Goal: Information Seeking & Learning: Check status

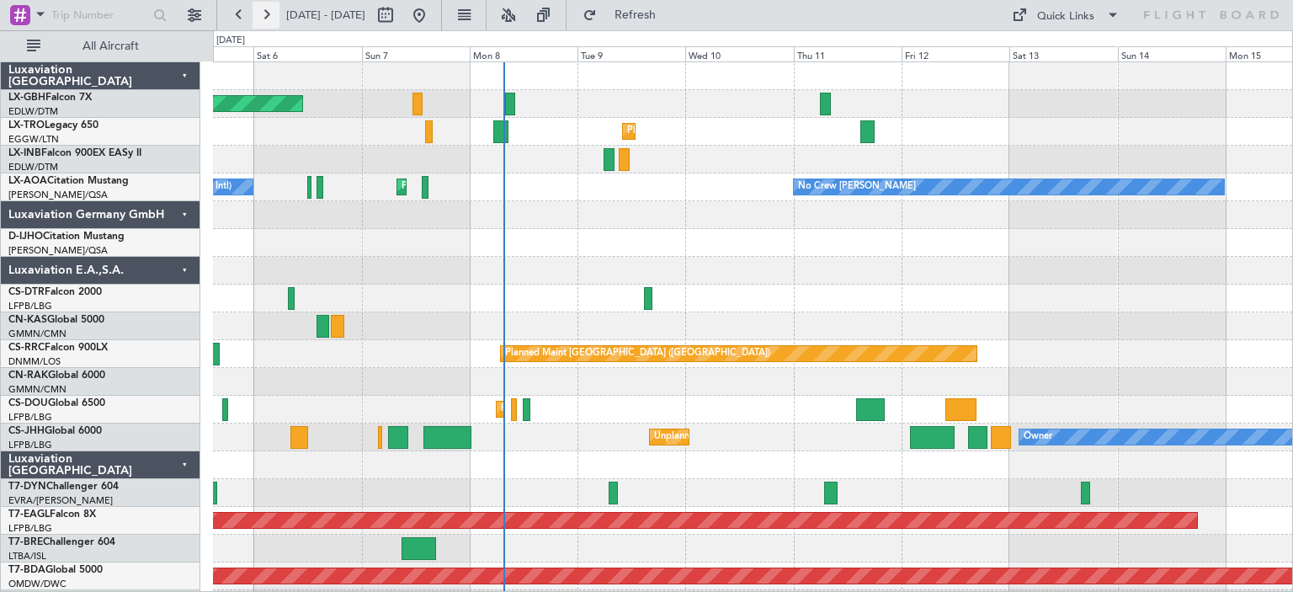
click at [271, 19] on button at bounding box center [266, 15] width 27 height 27
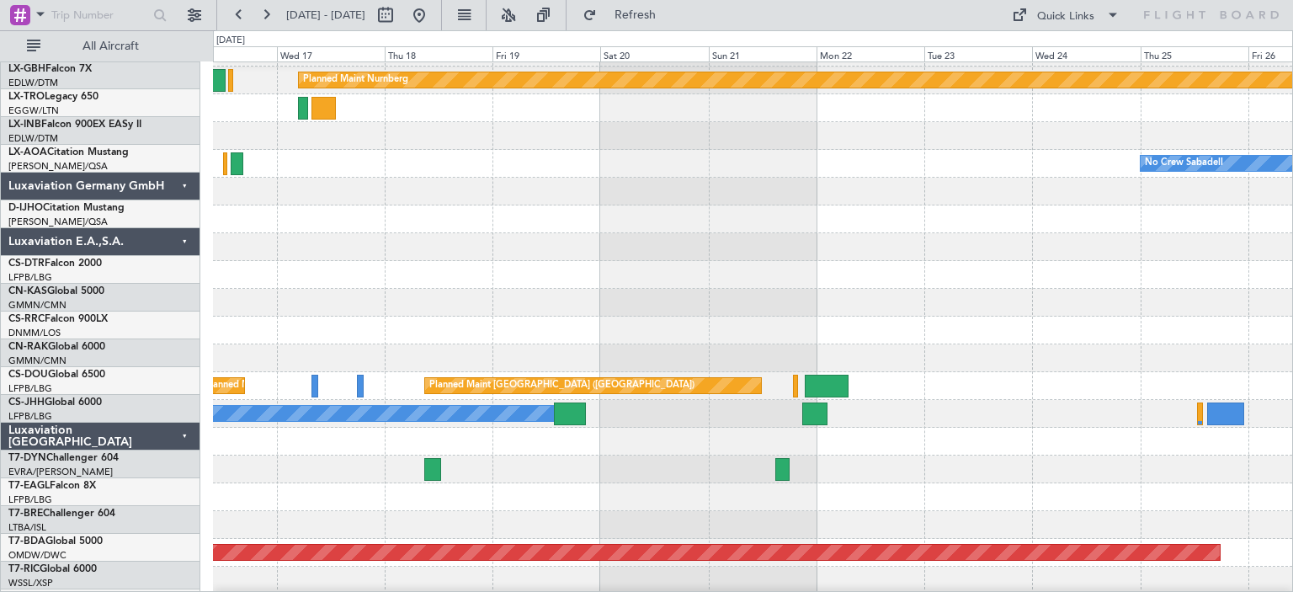
scroll to position [24, 0]
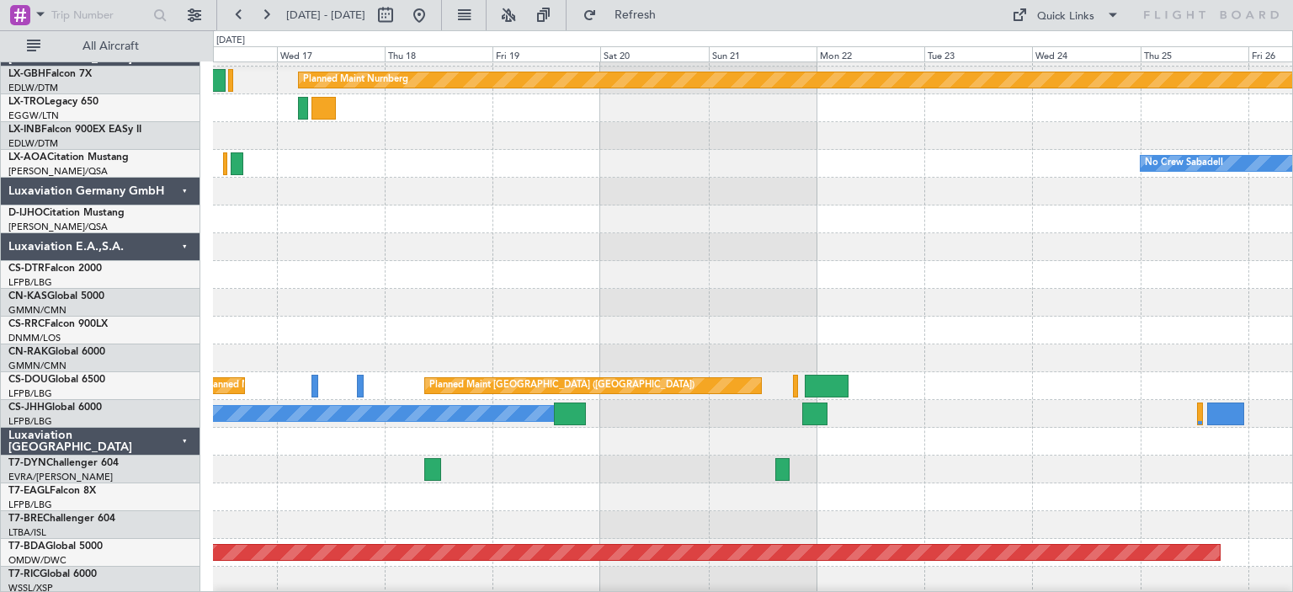
click at [306, 166] on div "No Crew Sabadell No Crew [PERSON_NAME]" at bounding box center [752, 164] width 1079 height 28
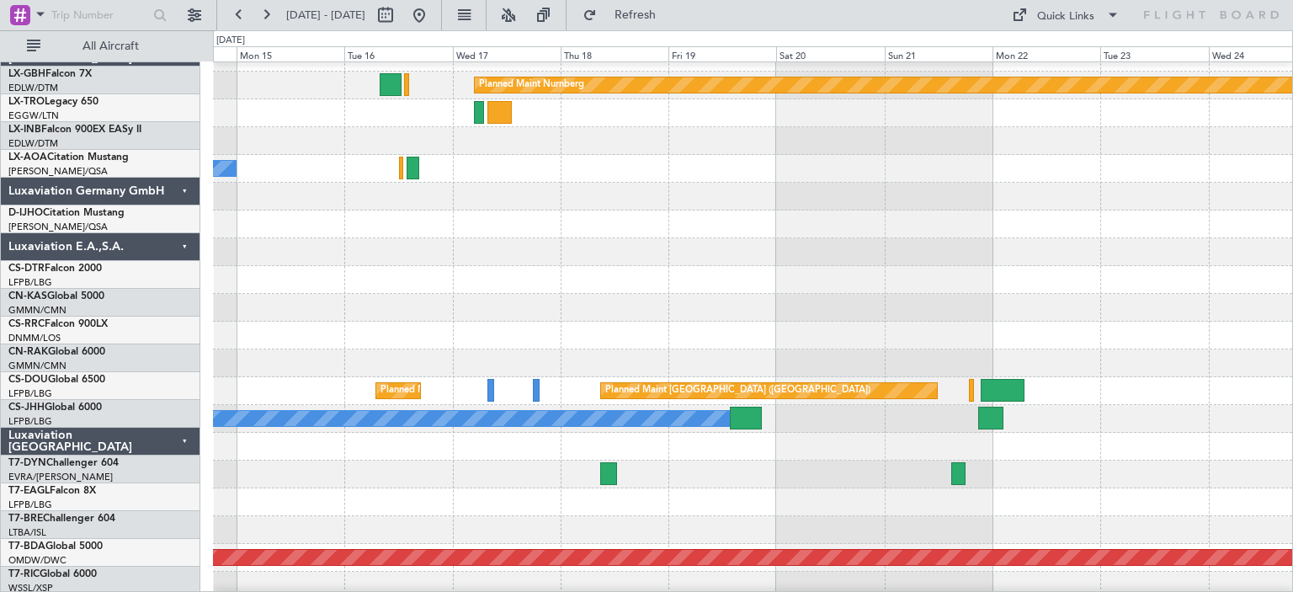
scroll to position [19, 0]
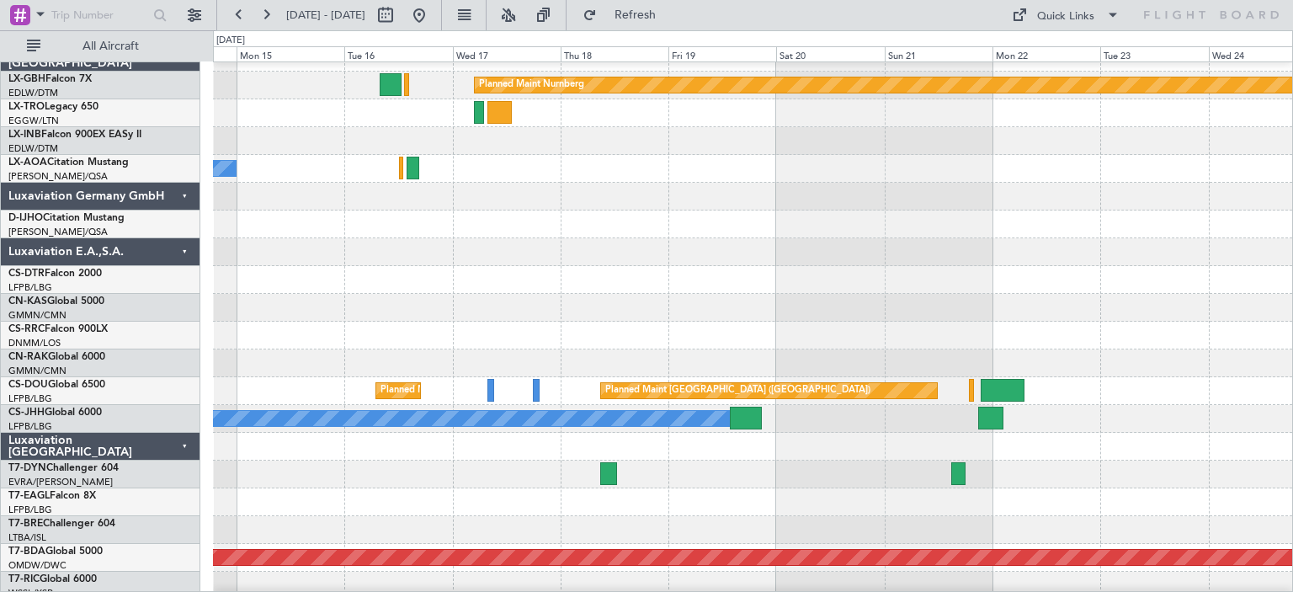
click at [463, 230] on div at bounding box center [752, 224] width 1079 height 28
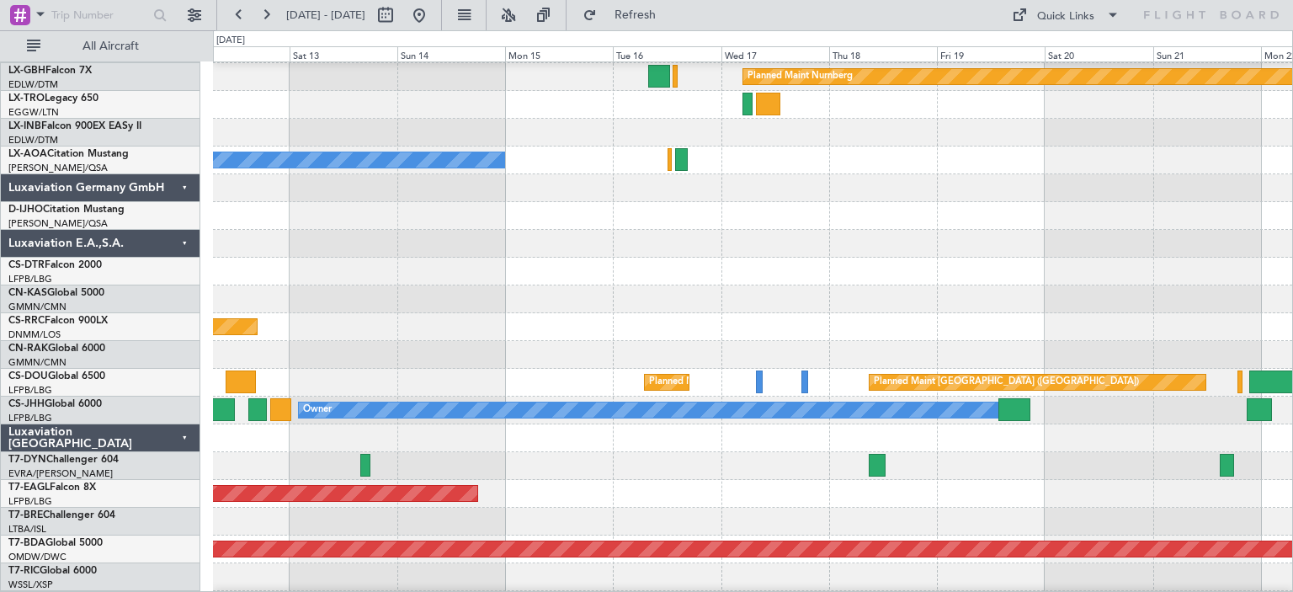
scroll to position [29, 0]
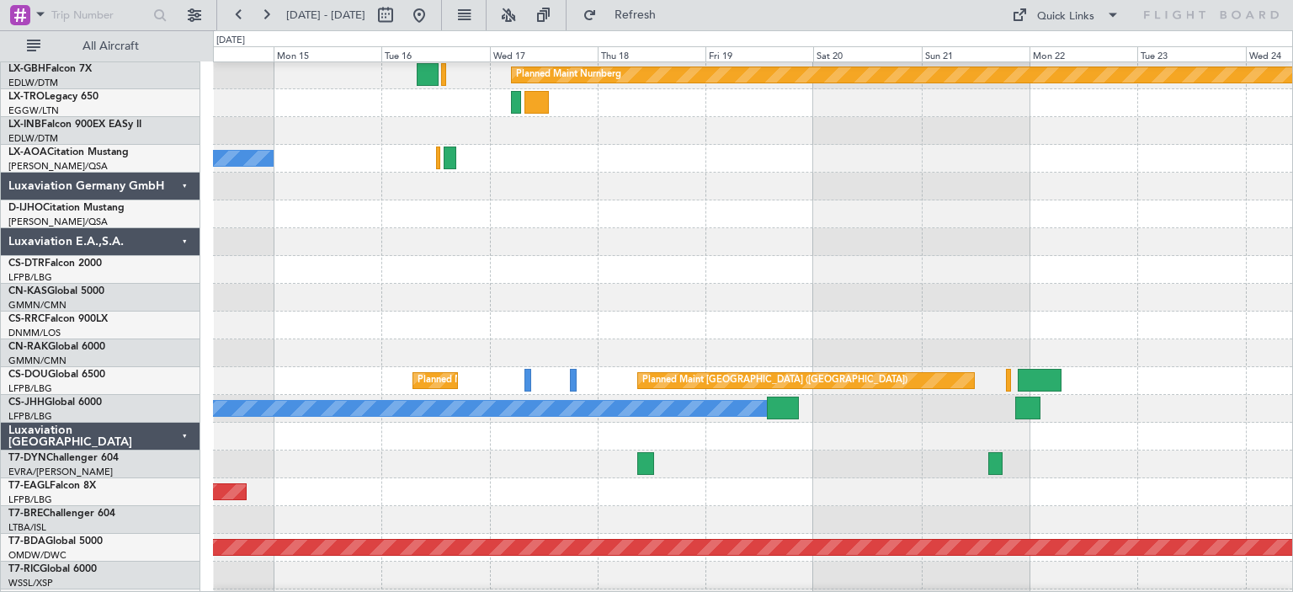
click at [420, 242] on div at bounding box center [752, 242] width 1079 height 28
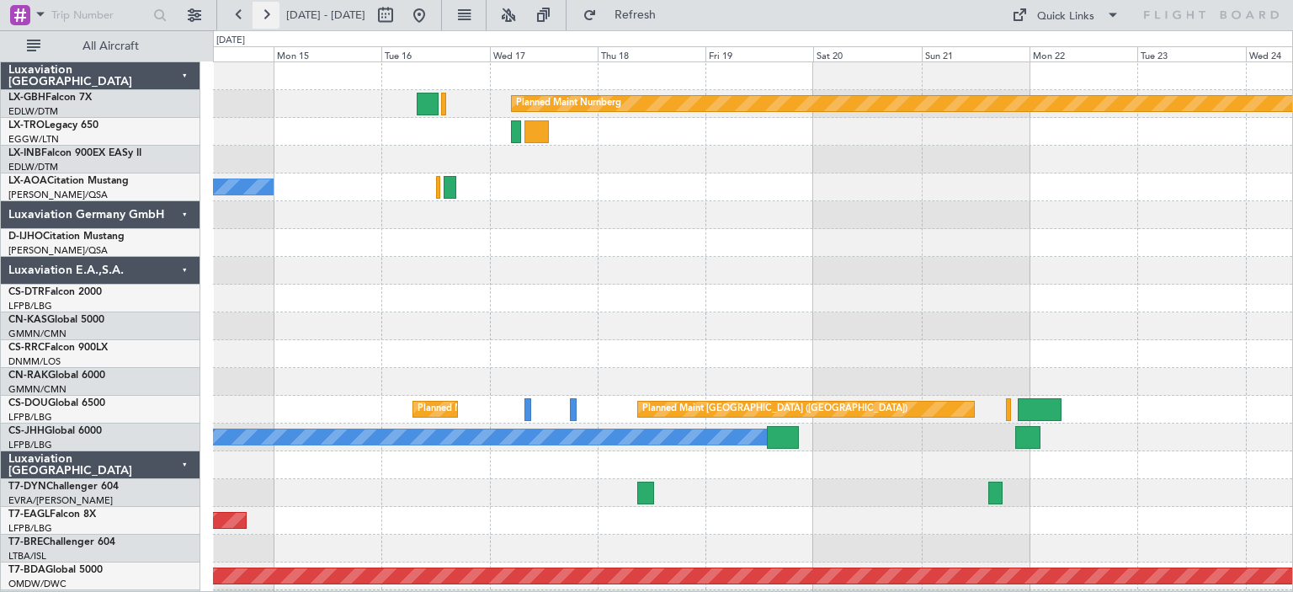
click at [264, 9] on button at bounding box center [266, 15] width 27 height 27
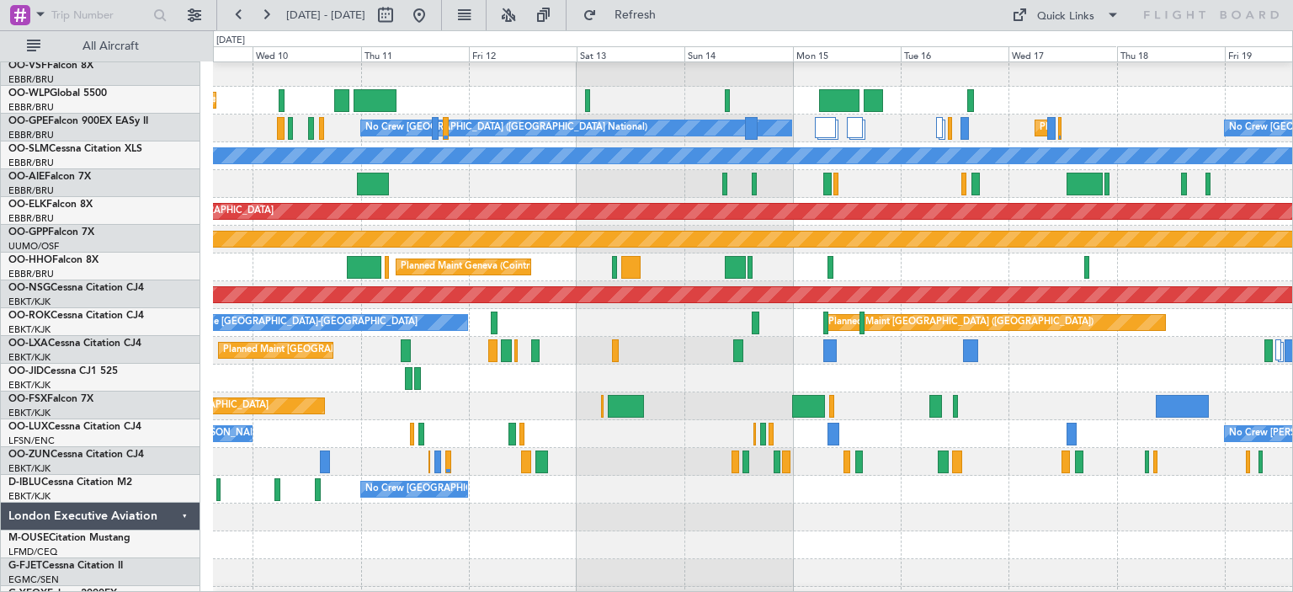
scroll to position [1753, 0]
click at [788, 494] on div "No Crew [GEOGRAPHIC_DATA] ([GEOGRAPHIC_DATA] National)" at bounding box center [752, 490] width 1079 height 28
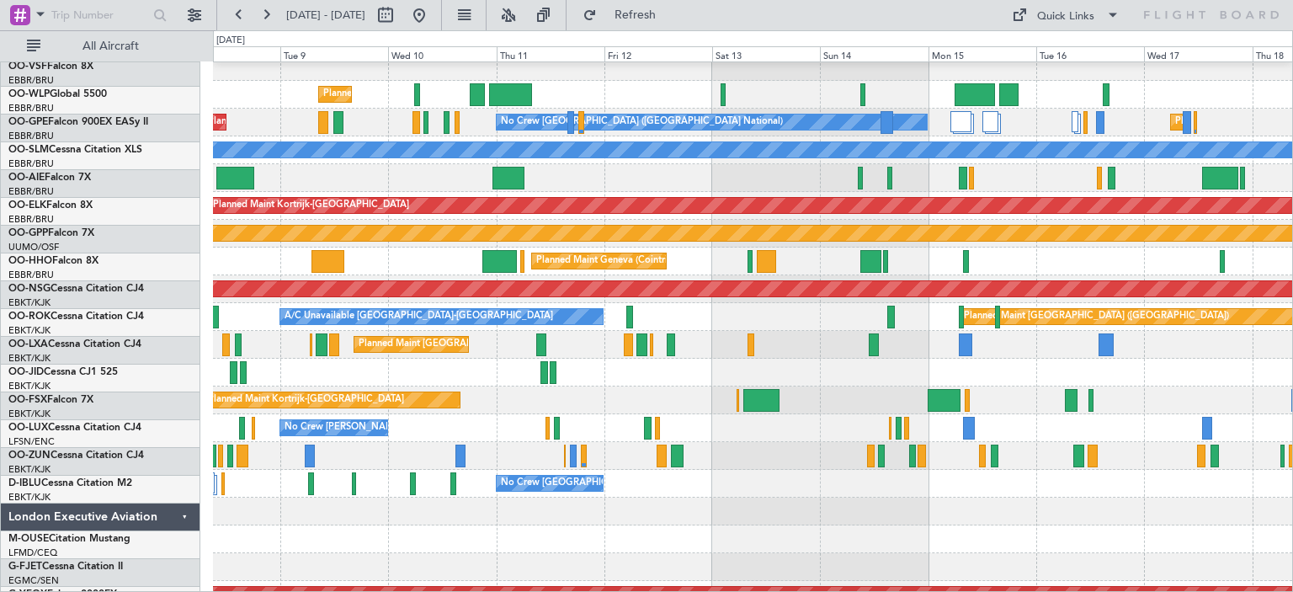
scroll to position [1758, 0]
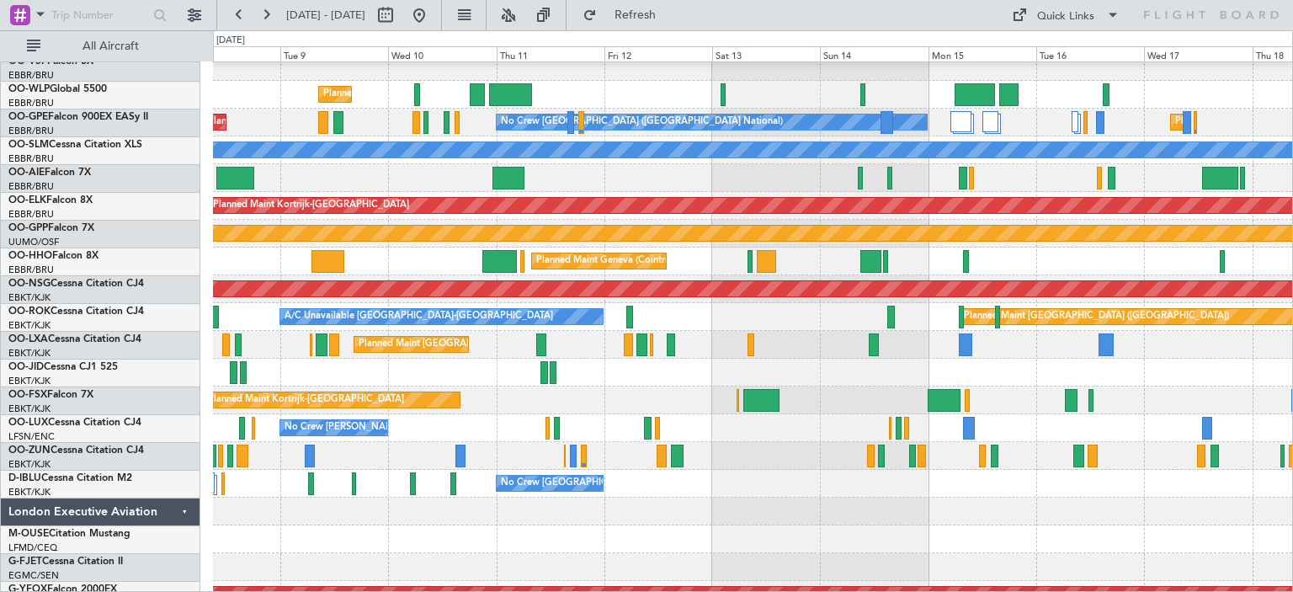
click at [727, 455] on div at bounding box center [752, 456] width 1079 height 28
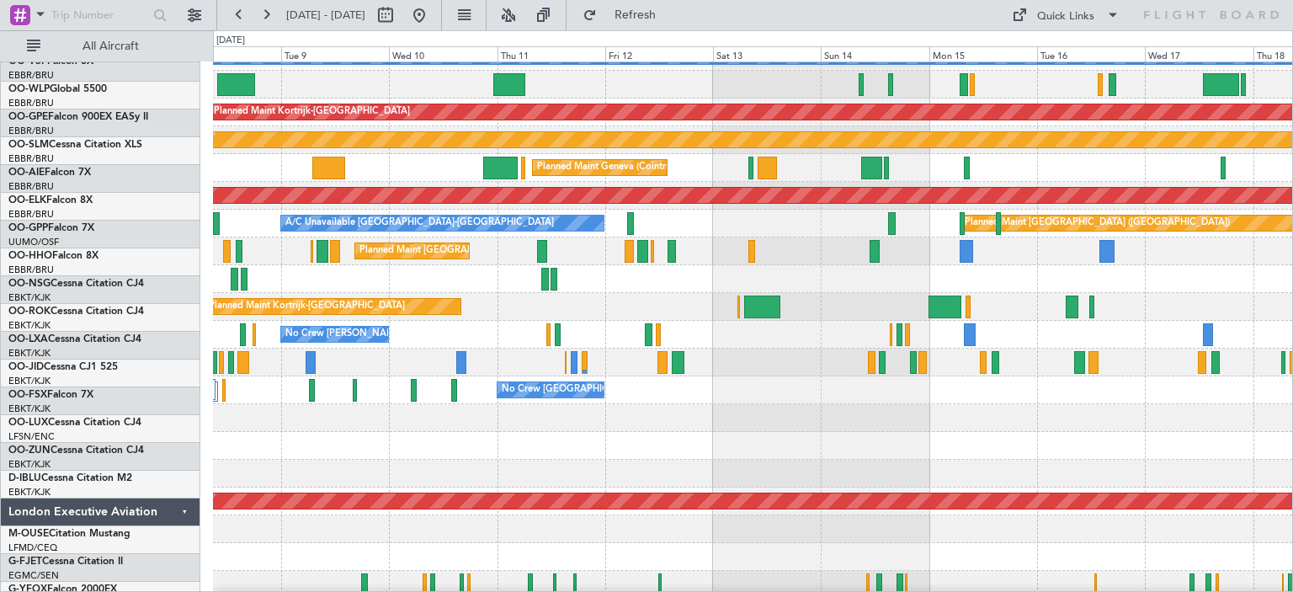
scroll to position [1852, 0]
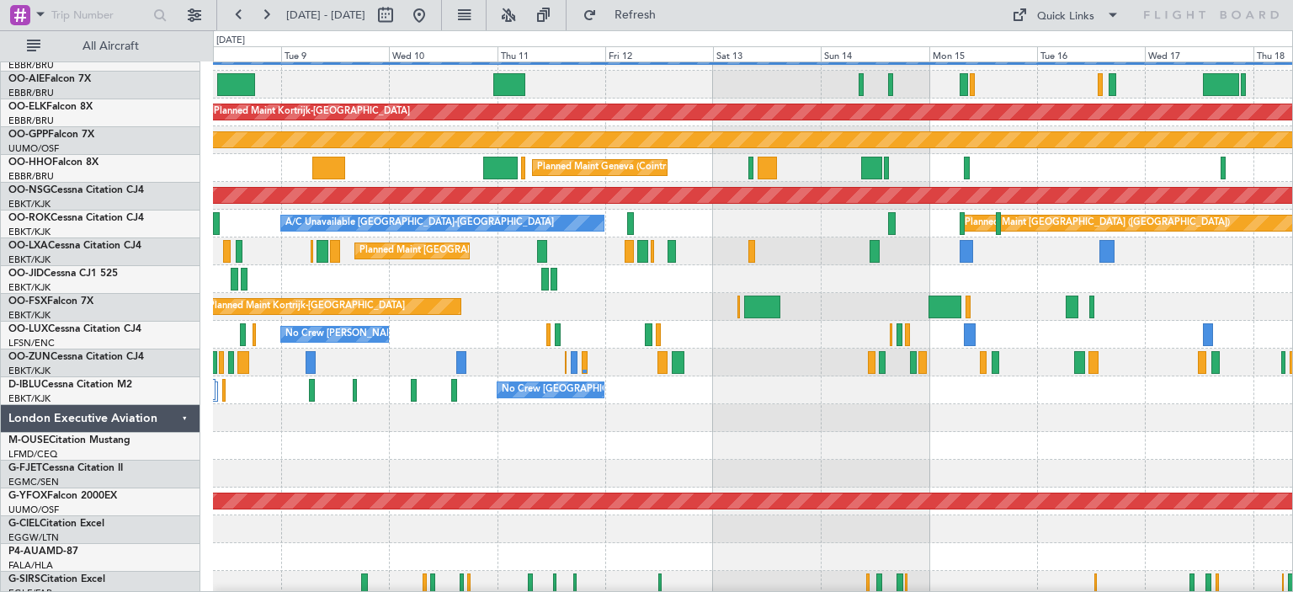
click at [499, 328] on div "No Crew [PERSON_NAME] ([PERSON_NAME]) No Crew [PERSON_NAME] ([PERSON_NAME])" at bounding box center [752, 335] width 1079 height 28
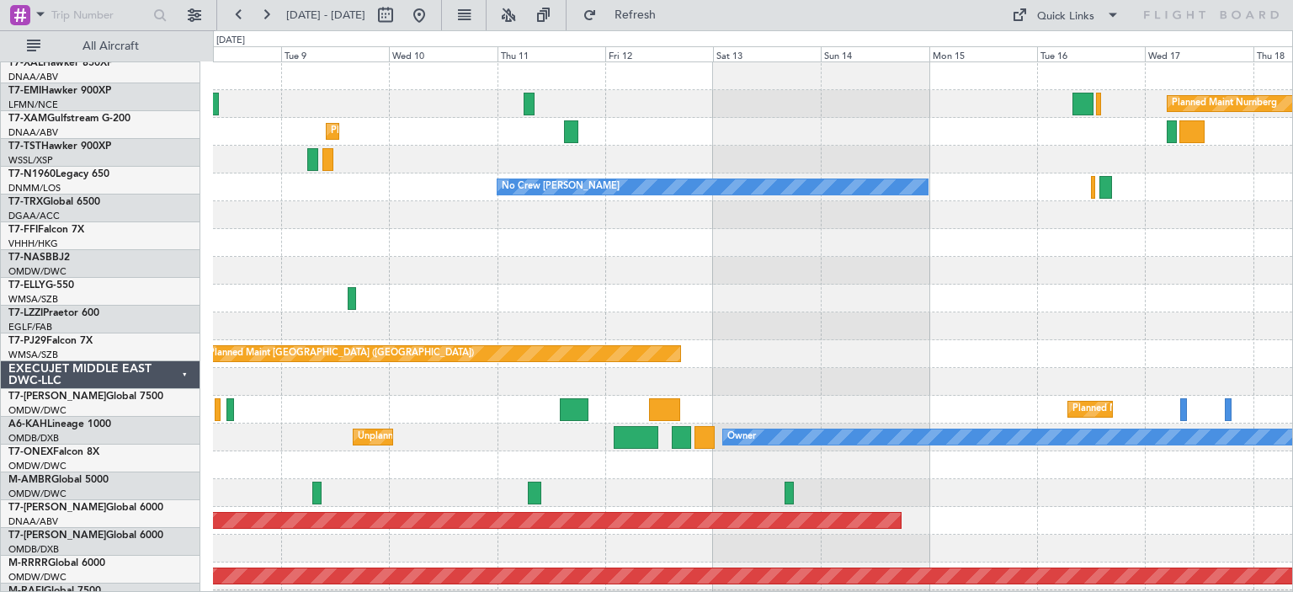
scroll to position [0, 0]
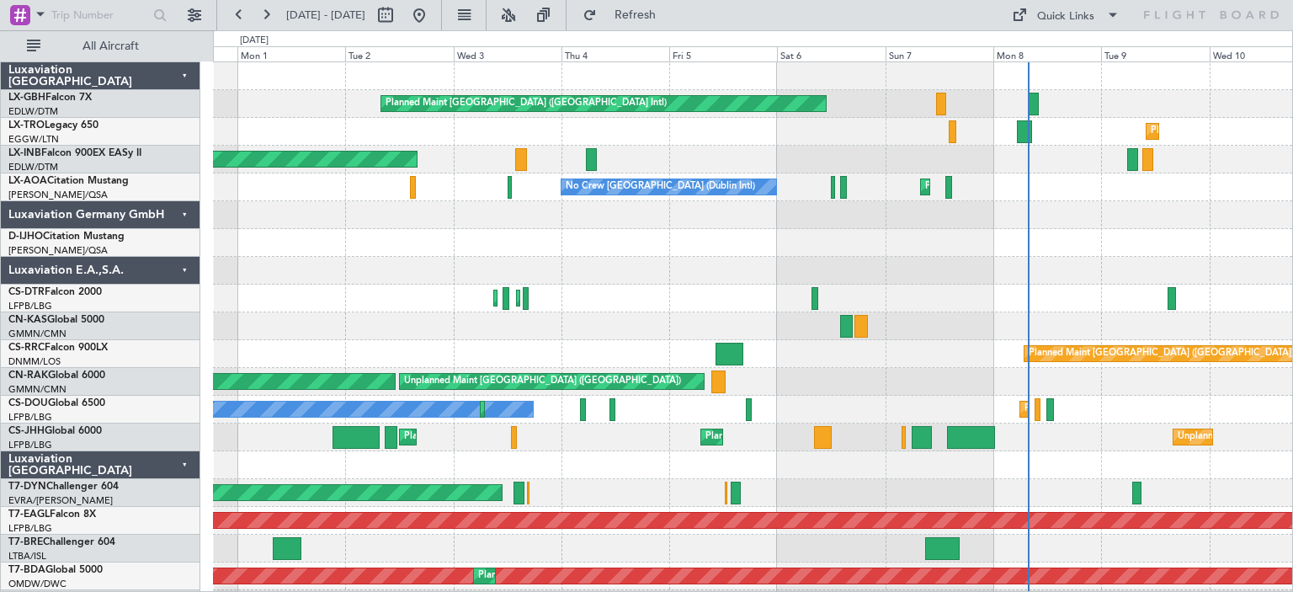
click at [1280, 217] on div at bounding box center [752, 215] width 1079 height 28
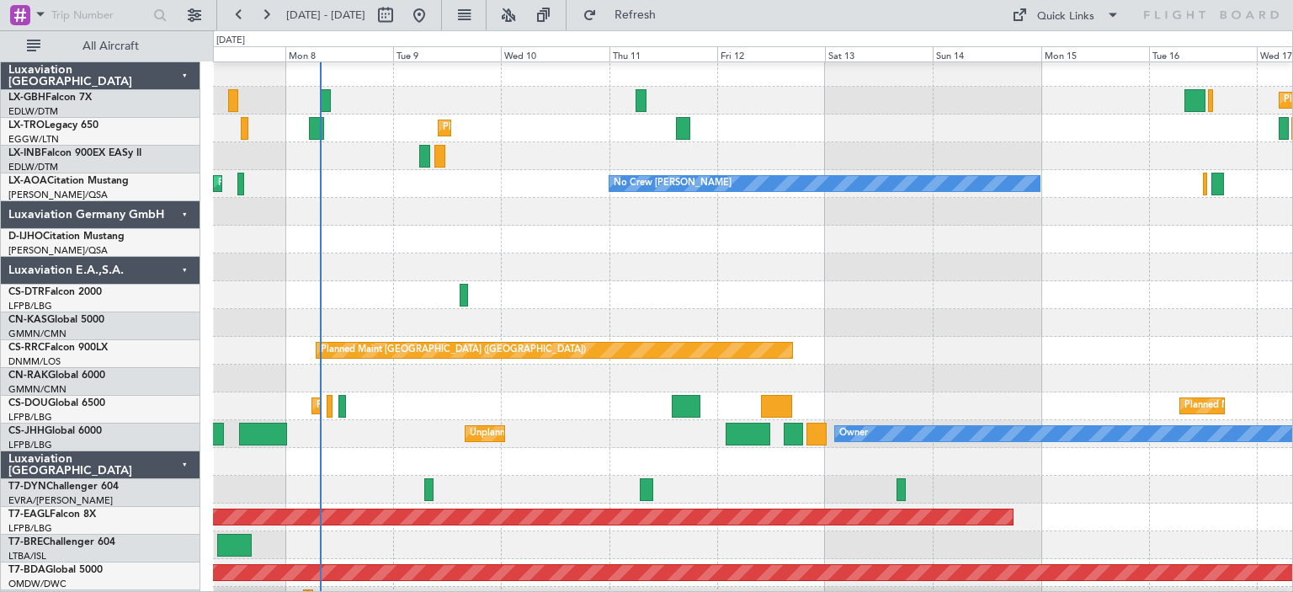
scroll to position [3, 0]
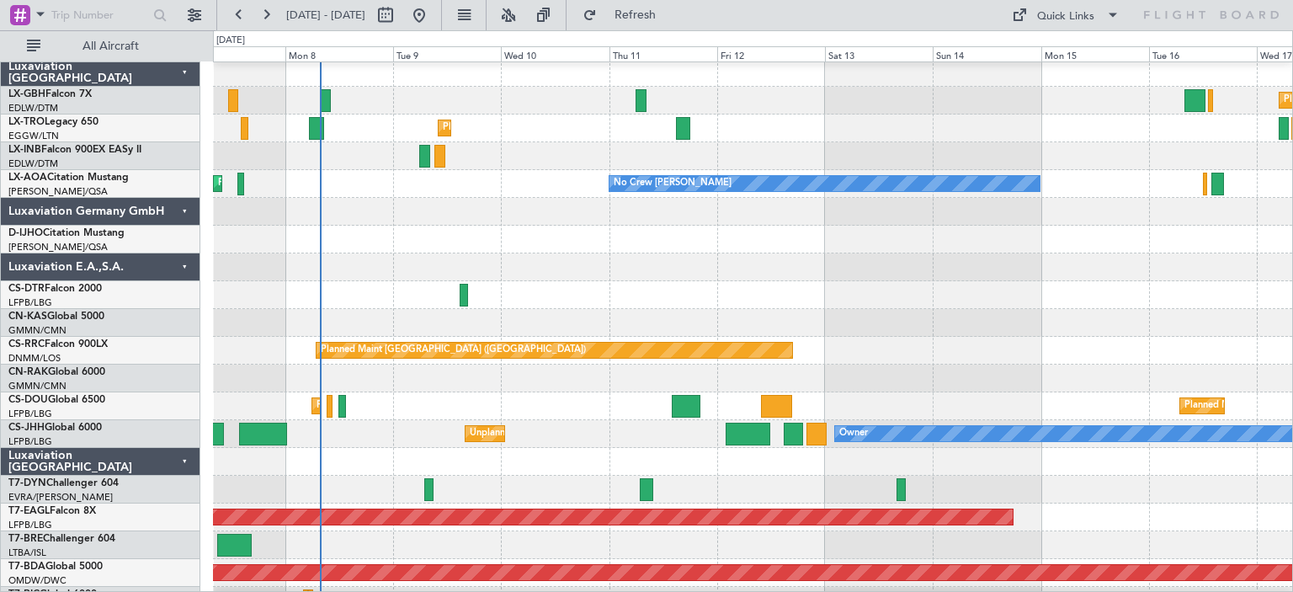
click at [1057, 215] on div at bounding box center [752, 212] width 1079 height 28
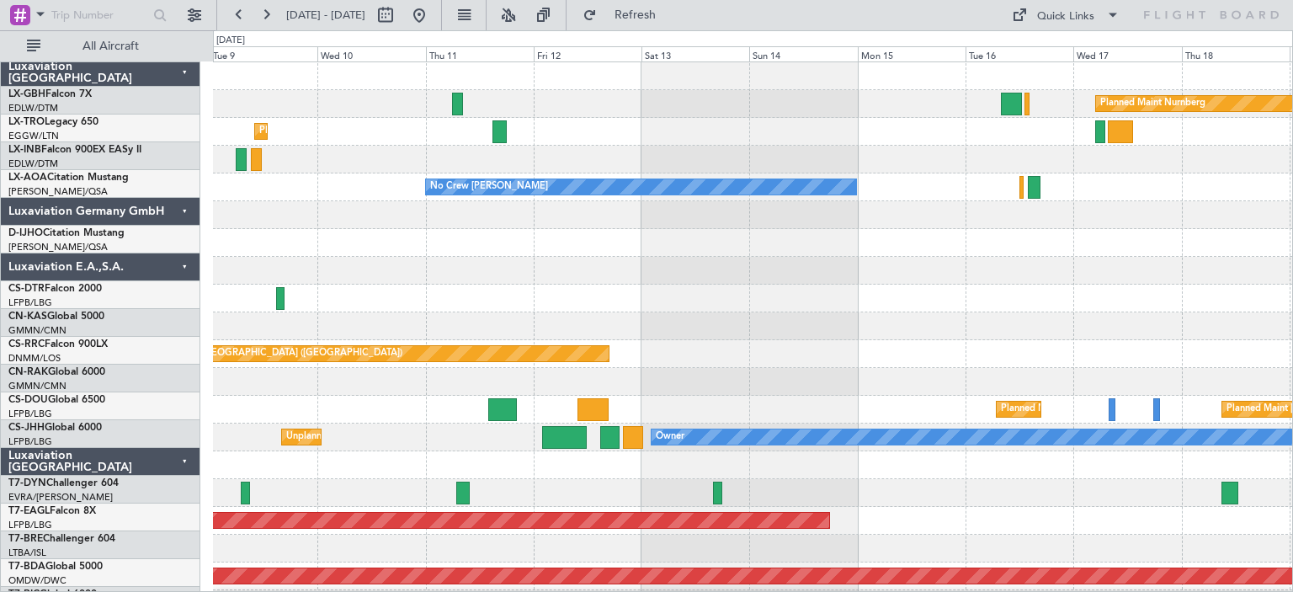
scroll to position [0, 0]
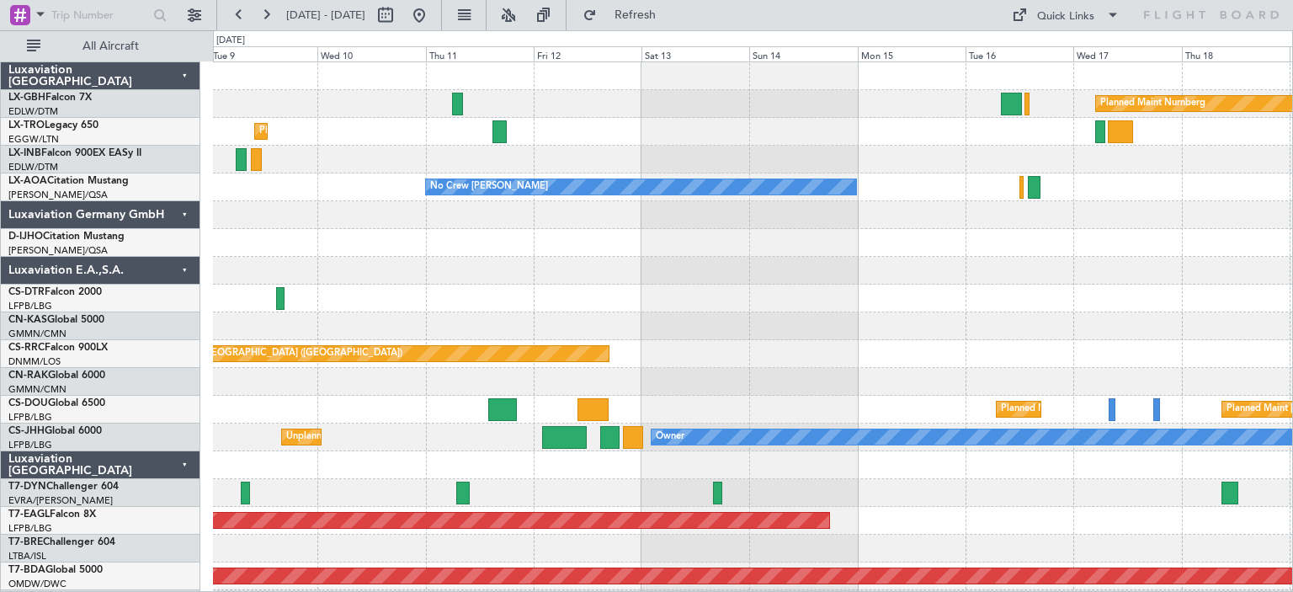
click at [930, 248] on div at bounding box center [752, 243] width 1079 height 28
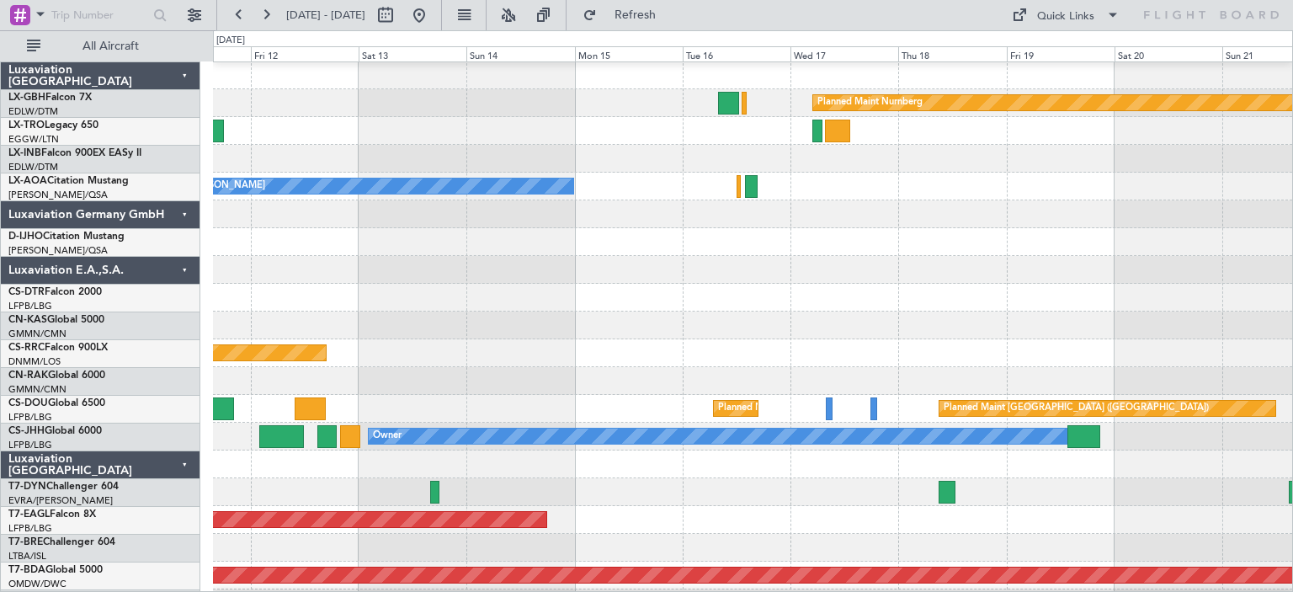
click at [554, 349] on div "Planned Maint [GEOGRAPHIC_DATA] ([GEOGRAPHIC_DATA])" at bounding box center [752, 353] width 1079 height 28
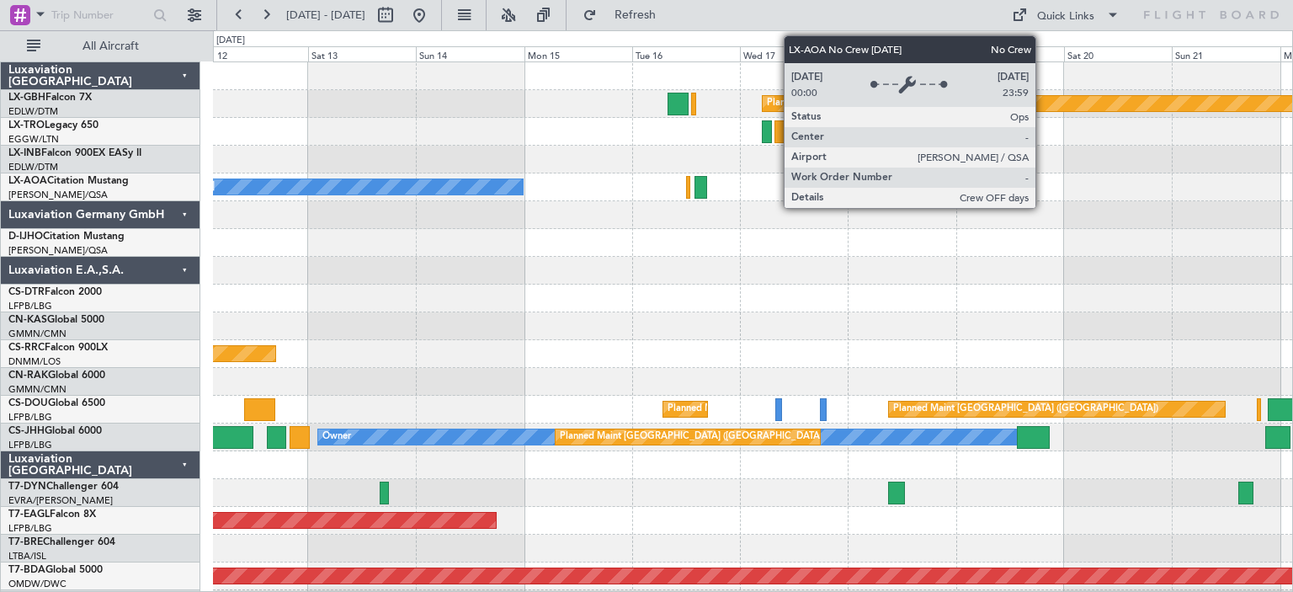
click at [1000, 299] on div at bounding box center [752, 298] width 1079 height 28
